Goal: Information Seeking & Learning: Learn about a topic

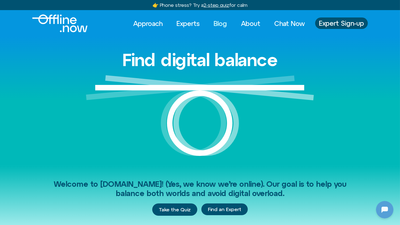
scroll to position [691, 0]
click at [220, 23] on link "Blog" at bounding box center [220, 23] width 23 height 12
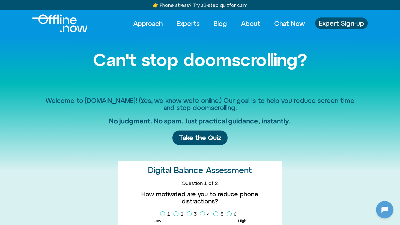
scroll to position [861, 0]
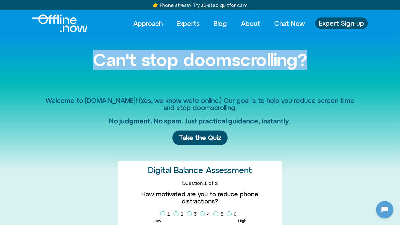
drag, startPoint x: 89, startPoint y: 61, endPoint x: 308, endPoint y: 64, distance: 218.7
click at [308, 64] on h1 "Can't stop doomscrolling?" at bounding box center [199, 59] width 311 height 19
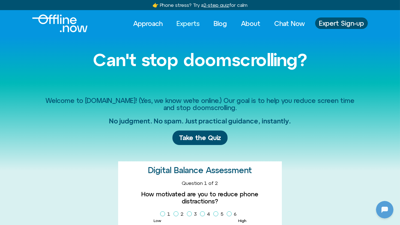
scroll to position [0, 0]
click at [387, 215] on div at bounding box center [383, 208] width 17 height 17
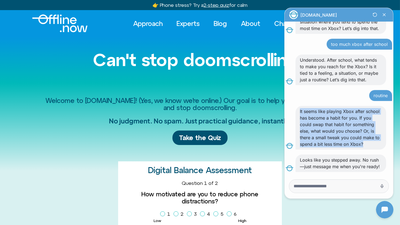
drag, startPoint x: 302, startPoint y: 98, endPoint x: 342, endPoint y: 138, distance: 56.5
click at [342, 138] on div "It seems like playing Xbox after school has become a habit for you. If you coul…" at bounding box center [340, 128] width 91 height 44
click at [342, 138] on p "It seems like playing Xbox after school has become a habit for you. If you coul…" at bounding box center [340, 127] width 82 height 39
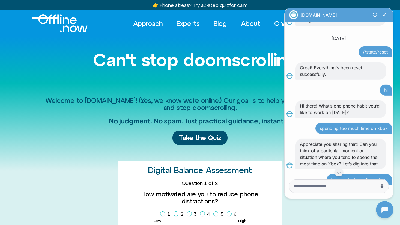
scroll to position [697, 0]
